Goal: Task Accomplishment & Management: Complete application form

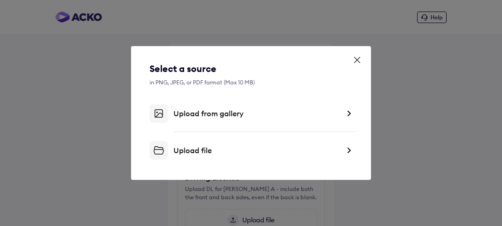
click at [275, 110] on div "Upload from gallery" at bounding box center [257, 113] width 166 height 9
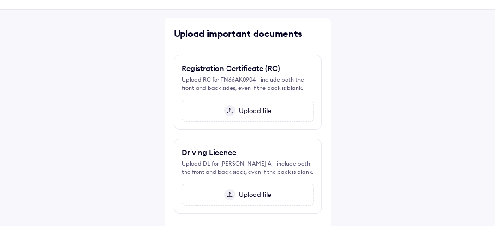
scroll to position [84, 0]
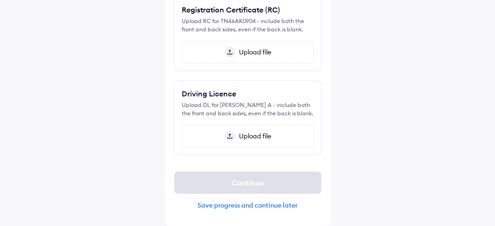
click at [253, 53] on span "Upload file" at bounding box center [253, 52] width 36 height 8
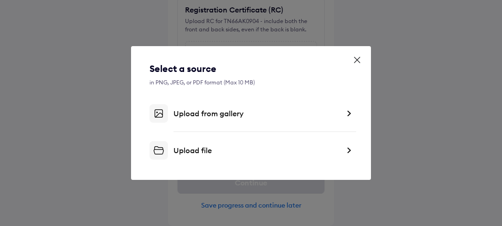
click at [217, 114] on div "Upload from gallery" at bounding box center [257, 113] width 166 height 9
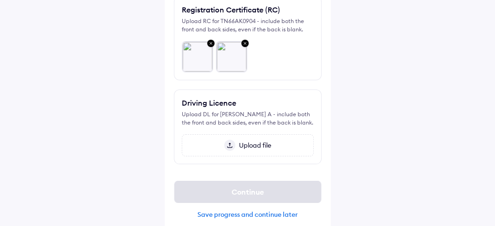
click at [257, 144] on span "Upload file" at bounding box center [253, 145] width 36 height 8
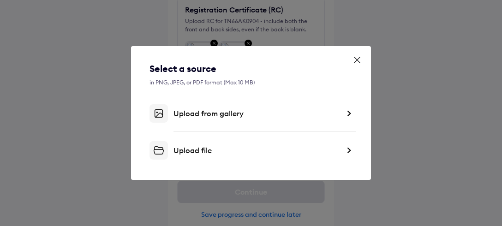
click at [207, 114] on div "Upload from gallery" at bounding box center [257, 113] width 166 height 9
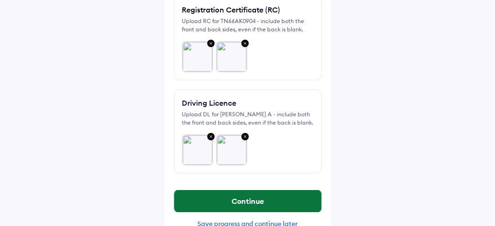
click at [254, 198] on button "Continue" at bounding box center [247, 201] width 147 height 22
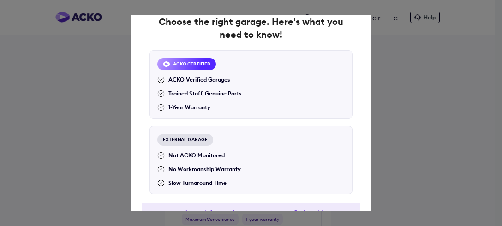
scroll to position [46, 0]
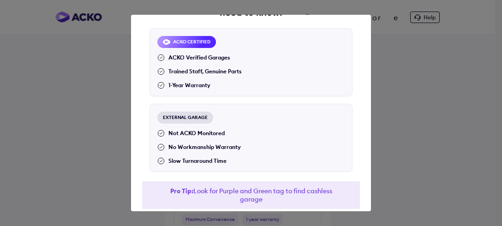
click at [186, 42] on div "ACKO CERTIFIED" at bounding box center [186, 42] width 59 height 12
click at [180, 88] on div "1-Year Warranty" at bounding box center [183, 85] width 53 height 8
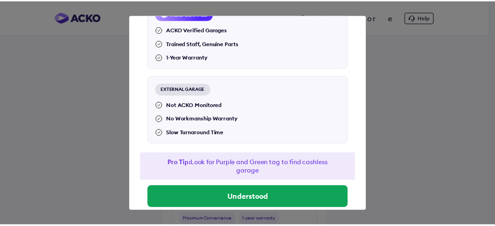
scroll to position [90, 0]
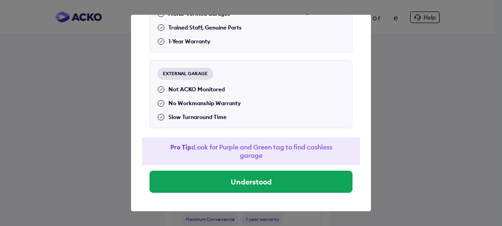
click at [190, 74] on div "EXTERNAL GARAGE" at bounding box center [185, 74] width 56 height 12
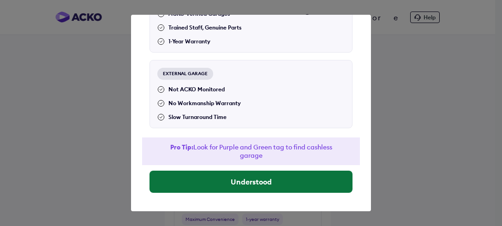
click at [244, 178] on button "Understood" at bounding box center [251, 182] width 203 height 22
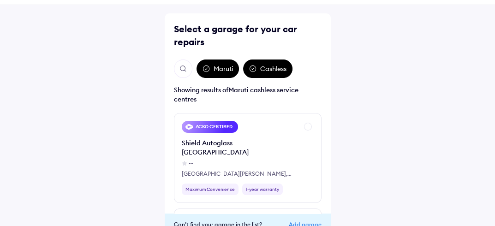
scroll to position [46, 0]
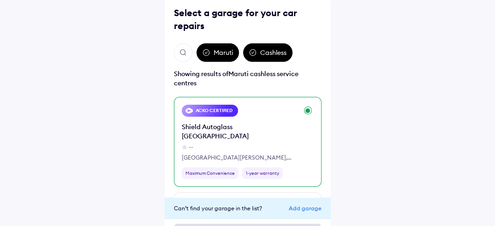
click at [208, 112] on div "ACKO CERTIFIED" at bounding box center [210, 111] width 57 height 12
click at [212, 173] on div "Maximum Convenience" at bounding box center [210, 174] width 57 height 12
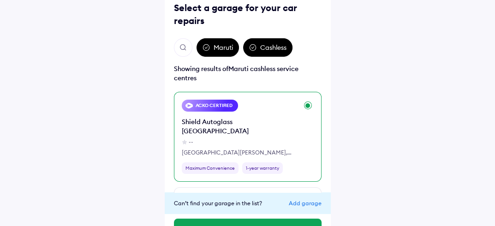
scroll to position [29, 0]
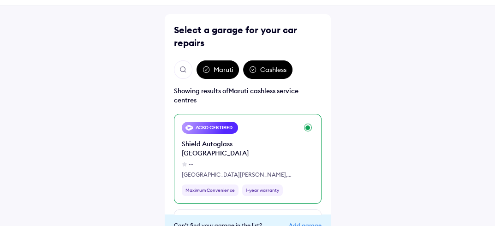
click at [183, 69] on img "Open search" at bounding box center [183, 70] width 8 height 8
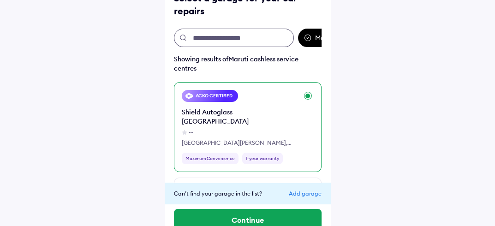
scroll to position [75, 0]
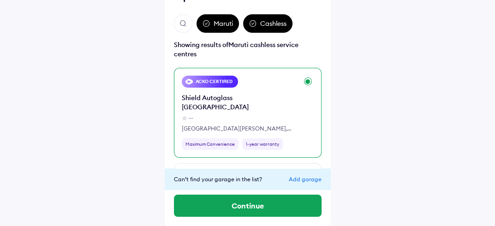
click at [189, 117] on div "--" at bounding box center [191, 118] width 5 height 8
click at [220, 129] on div "1265 Siva Complex Mettupalayam Road, Near Saibaba Temple Coimbatore" at bounding box center [240, 129] width 116 height 8
click at [216, 144] on div "Maximum Convenience" at bounding box center [210, 144] width 57 height 12
click at [301, 179] on div "Add garage" at bounding box center [305, 179] width 33 height 7
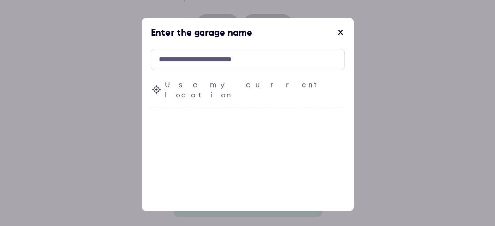
click at [336, 34] on span at bounding box center [340, 32] width 9 height 9
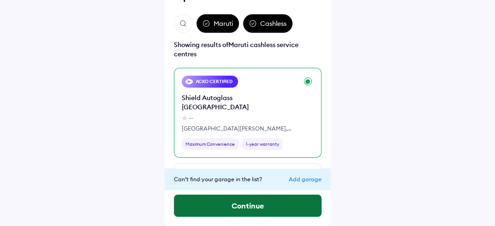
click at [253, 202] on button "Continue" at bounding box center [248, 206] width 148 height 22
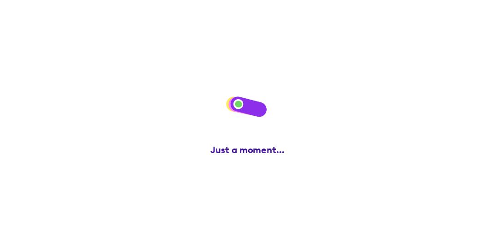
scroll to position [0, 0]
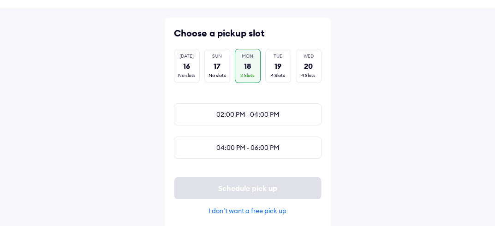
scroll to position [41, 0]
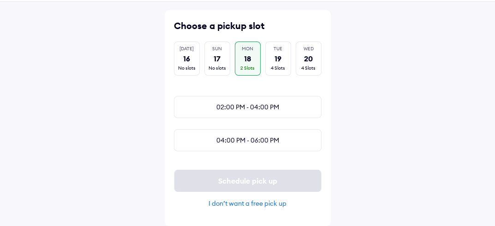
click at [251, 202] on div "I don’t want a free pick up" at bounding box center [248, 203] width 148 height 8
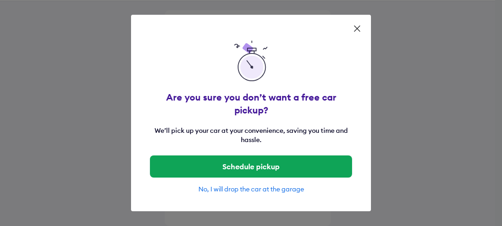
click at [270, 185] on div "No, I will drop the car at the garage" at bounding box center [251, 189] width 203 height 8
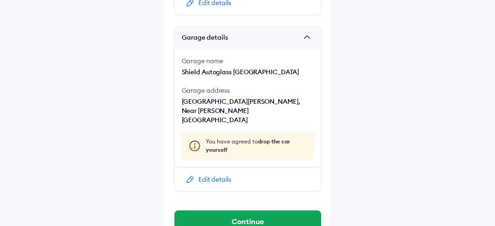
scroll to position [625, 0]
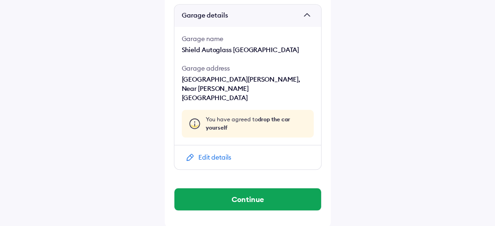
click at [215, 158] on div "Edit details" at bounding box center [214, 157] width 33 height 9
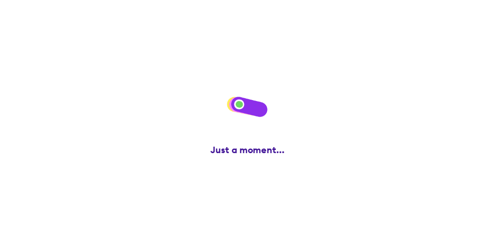
scroll to position [0, 0]
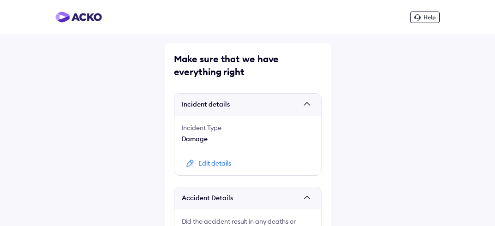
scroll to position [625, 0]
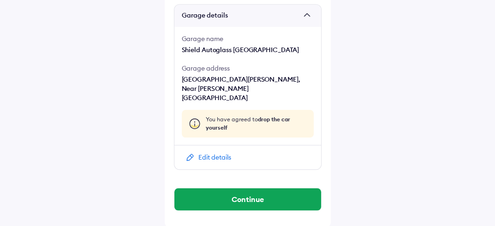
click at [255, 197] on button "Continue" at bounding box center [247, 199] width 147 height 22
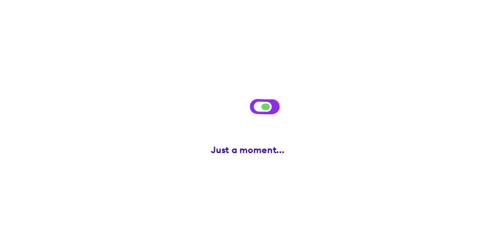
scroll to position [0, 0]
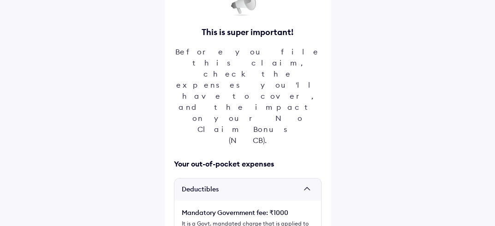
scroll to position [92, 0]
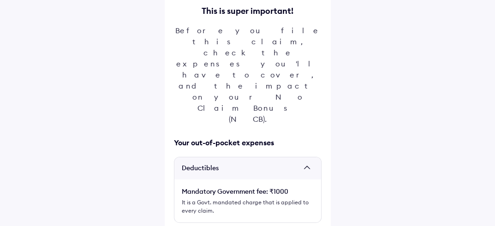
click at [311, 164] on span at bounding box center [309, 168] width 9 height 9
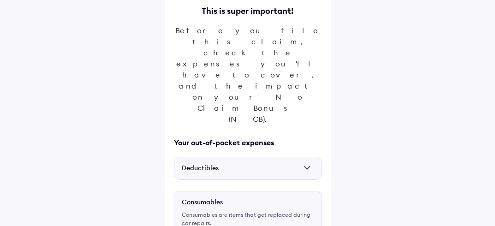
click at [311, 164] on span at bounding box center [309, 168] width 9 height 9
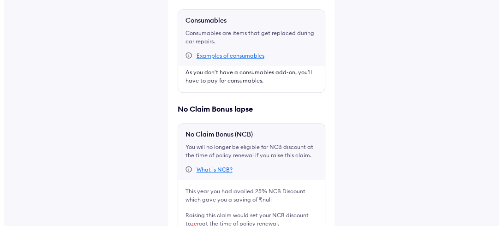
scroll to position [323, 0]
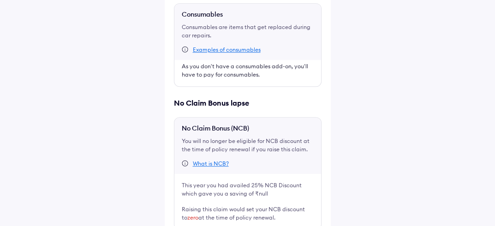
click at [220, 160] on div "What is NCB?" at bounding box center [211, 163] width 36 height 7
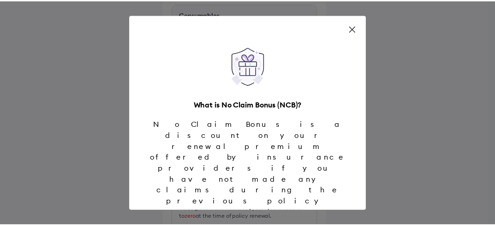
scroll to position [20, 0]
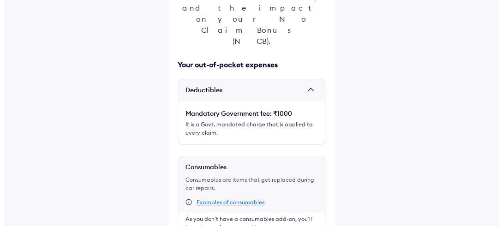
scroll to position [148, 0]
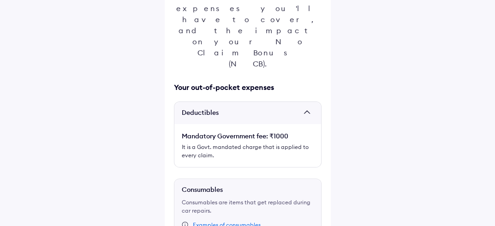
click at [233, 222] on div "Examples of consumables" at bounding box center [227, 225] width 68 height 7
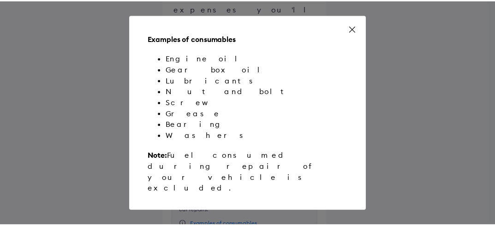
scroll to position [18, 0]
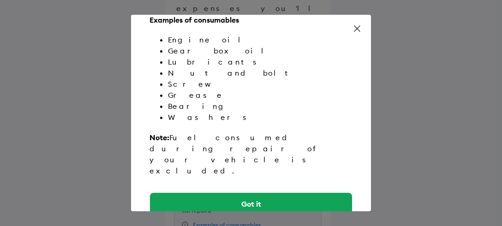
click at [357, 29] on icon at bounding box center [357, 28] width 9 height 9
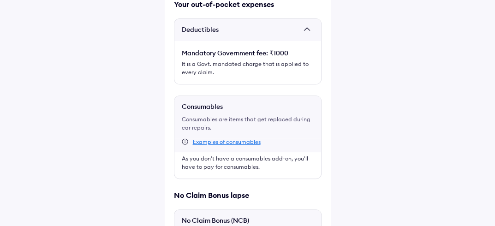
scroll to position [332, 0]
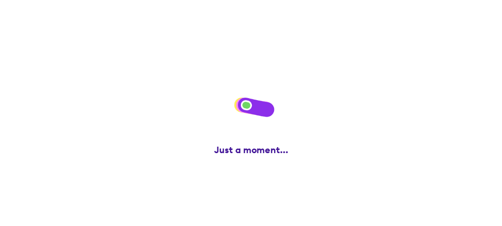
scroll to position [0, 0]
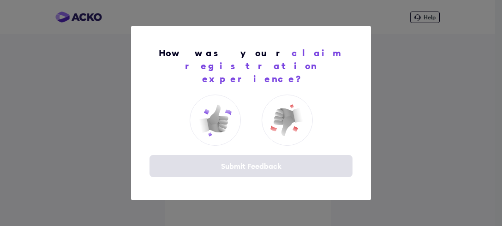
click at [295, 30] on div "How was your claim registration experience? Submit Feedback" at bounding box center [251, 113] width 502 height 226
click at [236, 162] on div "Submit Feedback" at bounding box center [251, 166] width 203 height 22
click at [410, 86] on div "How was your claim registration experience? Submit Feedback" at bounding box center [251, 113] width 502 height 226
click at [360, 39] on div "How was your claim registration experience? Submit Feedback" at bounding box center [251, 113] width 240 height 174
click at [210, 180] on div "How was your claim registration experience? Submit Feedback" at bounding box center [251, 113] width 240 height 174
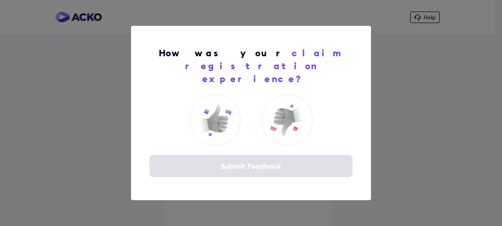
click at [233, 159] on div "Submit Feedback" at bounding box center [251, 166] width 203 height 22
click at [430, 17] on div "How was your claim registration experience? Submit Feedback" at bounding box center [251, 113] width 502 height 226
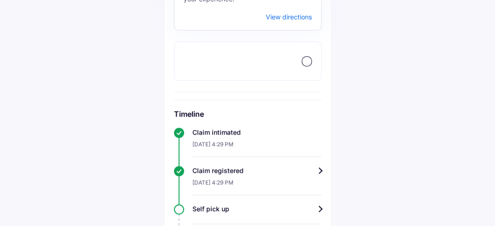
scroll to position [164, 0]
